Goal: Find specific page/section: Find specific page/section

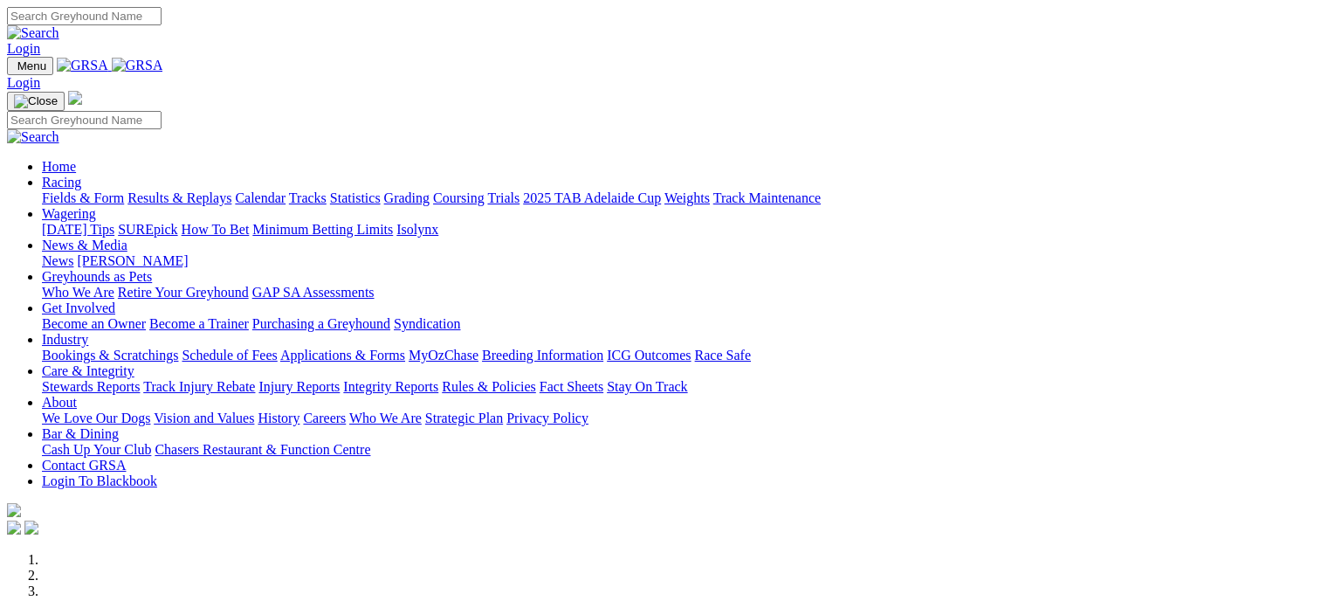
click at [73, 190] on link "Fields & Form" at bounding box center [83, 197] width 82 height 15
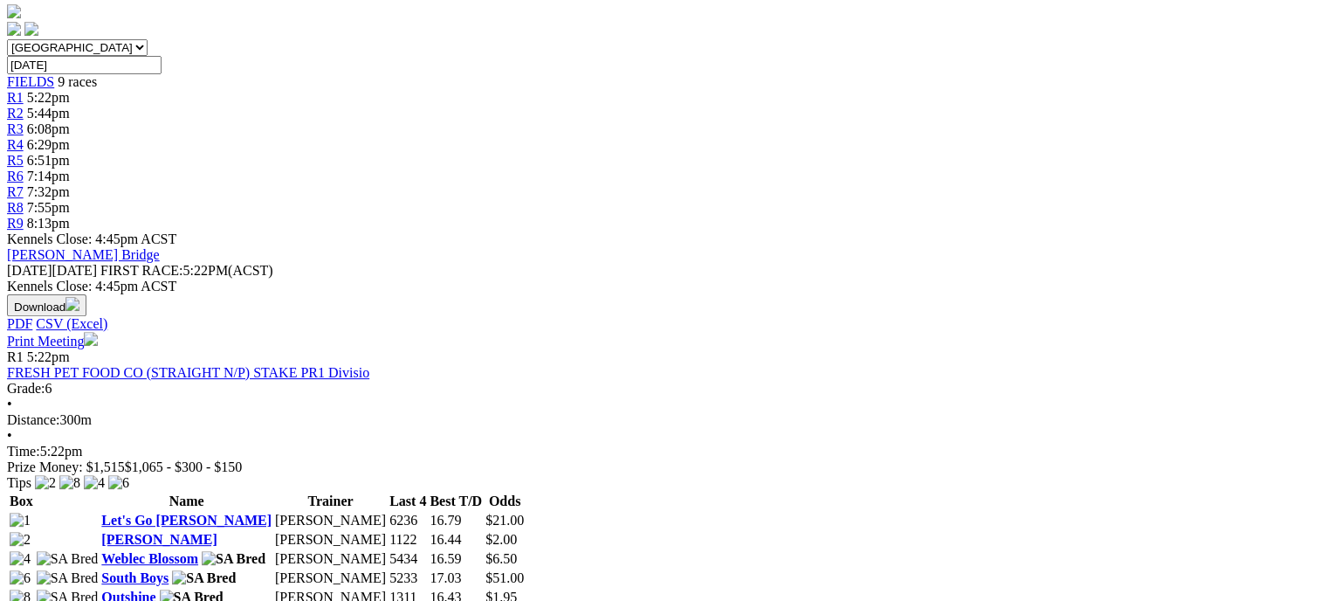
scroll to position [498, 0]
